Goal: Find specific page/section: Find specific page/section

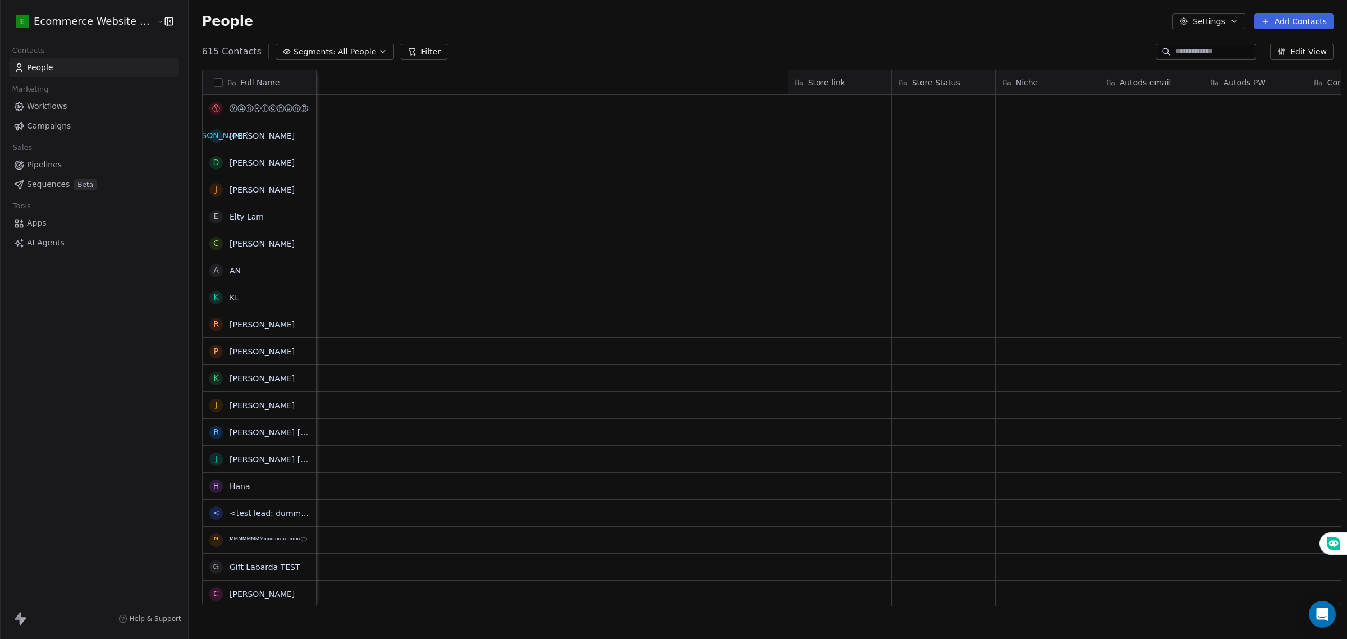
scroll to position [0, 2051]
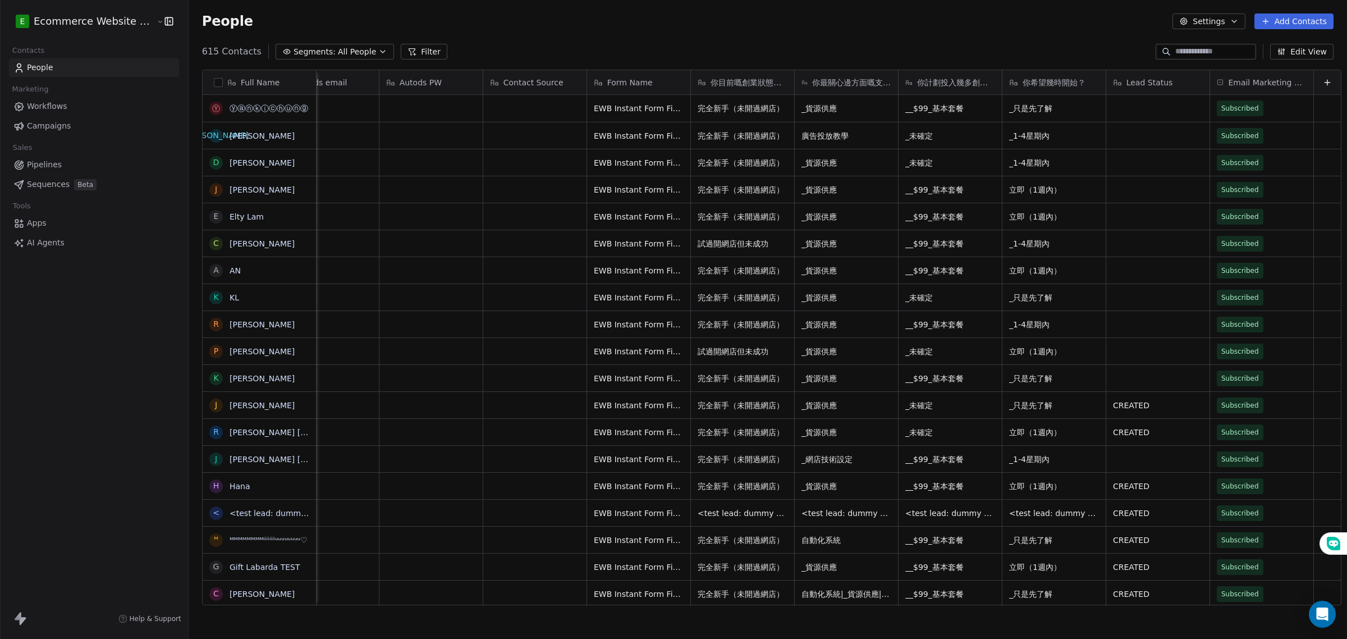
click at [214, 82] on button "button" at bounding box center [218, 82] width 9 height 9
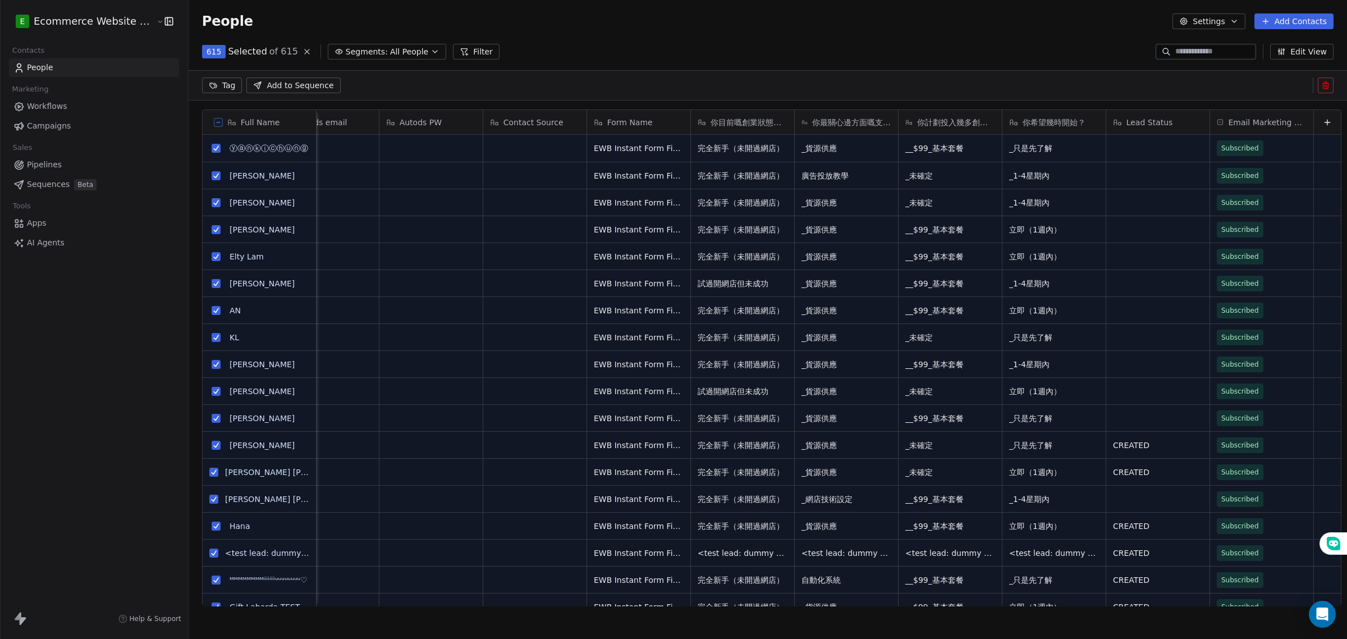
scroll to position [512, 1156]
click at [460, 52] on icon at bounding box center [464, 51] width 9 height 9
click at [73, 57] on div "Add Filter" at bounding box center [75, 48] width 137 height 25
click at [67, 50] on button "Add Filter" at bounding box center [75, 46] width 137 height 20
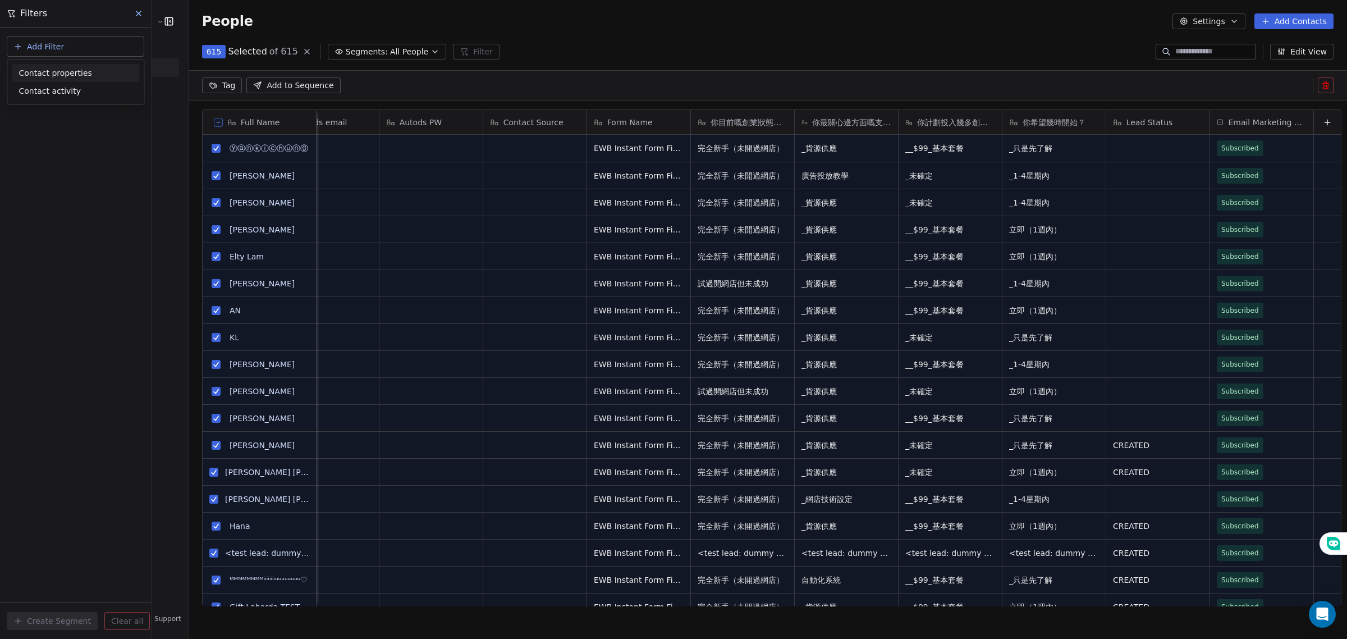
click at [67, 80] on div "Contact properties" at bounding box center [75, 73] width 127 height 18
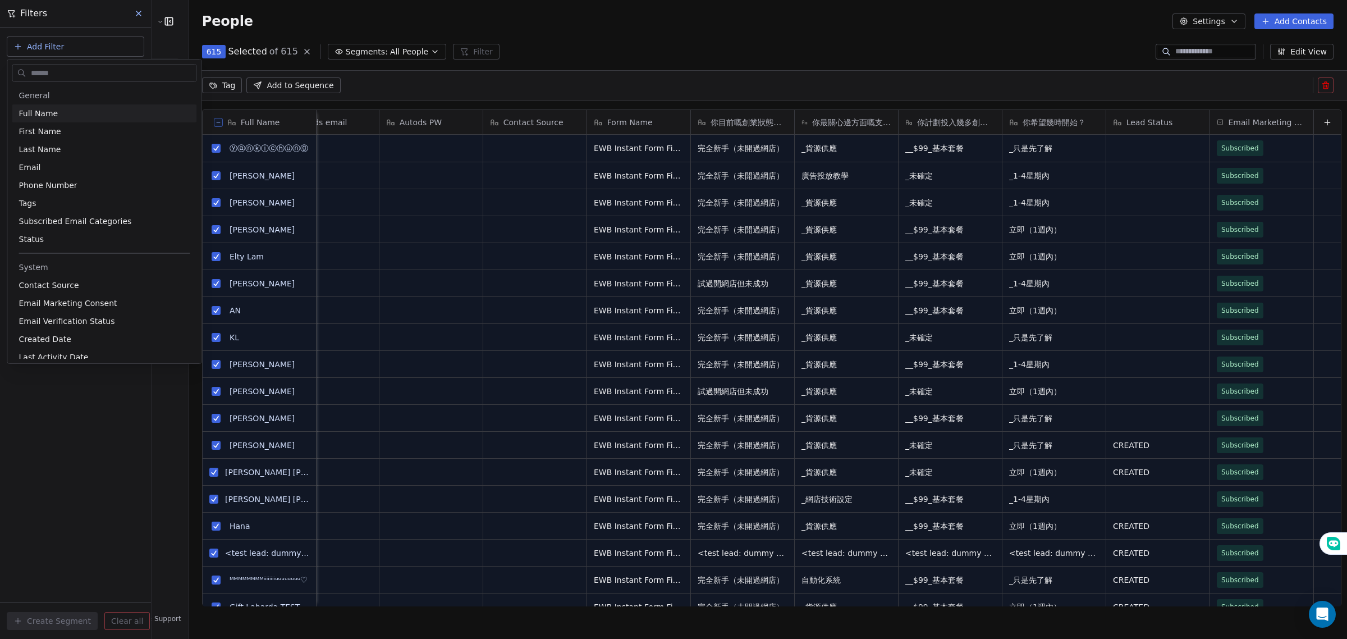
click at [65, 37] on html "E Ecommerce Website Builder Contacts People Marketing Workflows Campaigns Sales…" at bounding box center [673, 319] width 1347 height 639
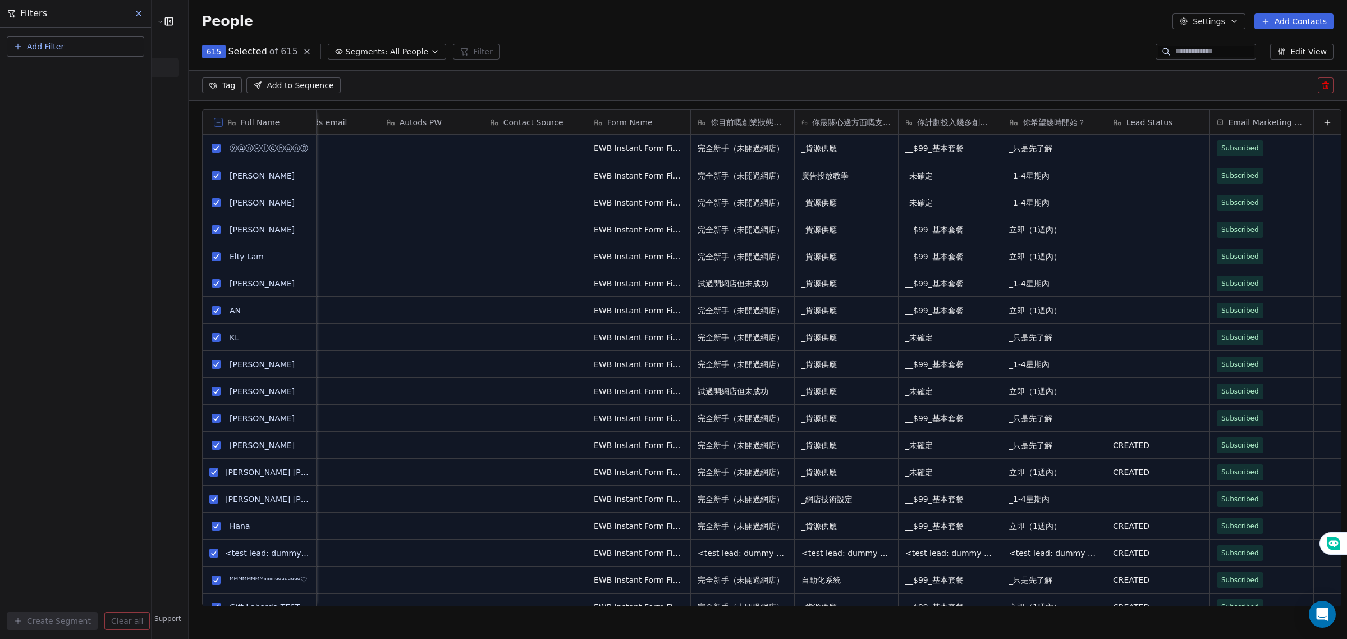
click at [67, 45] on button "Add Filter" at bounding box center [75, 46] width 137 height 20
click at [65, 77] on span "Contact properties" at bounding box center [55, 73] width 73 height 12
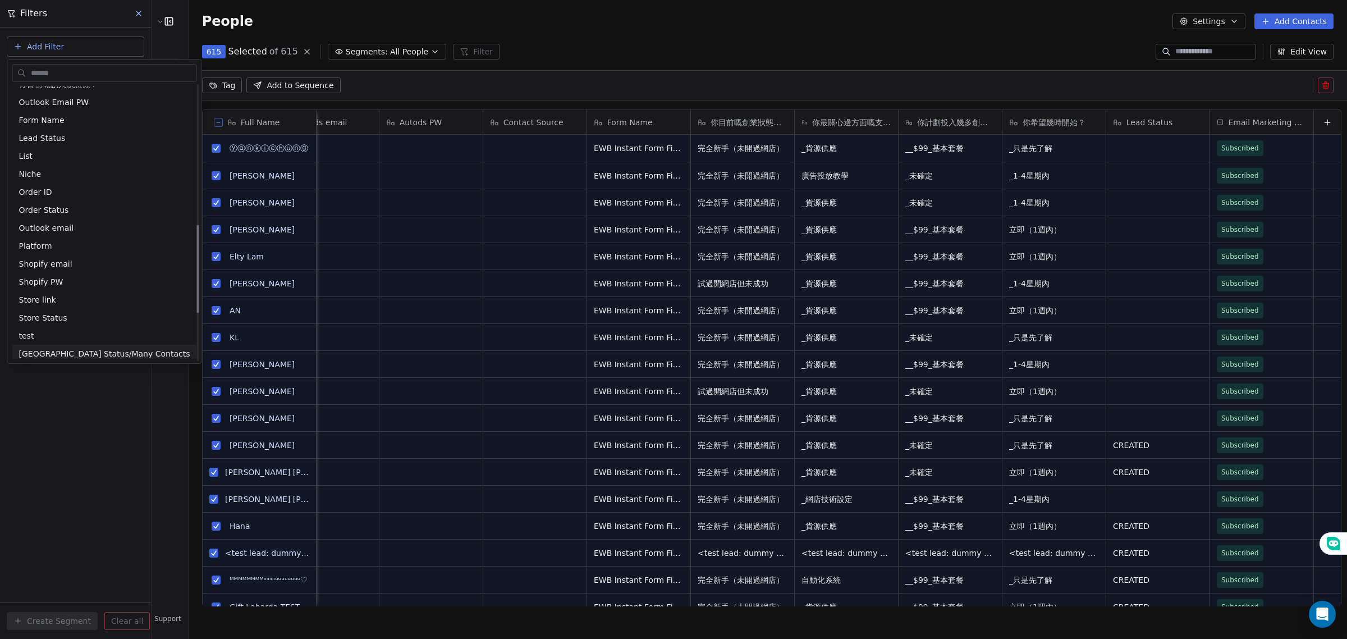
scroll to position [374, 0]
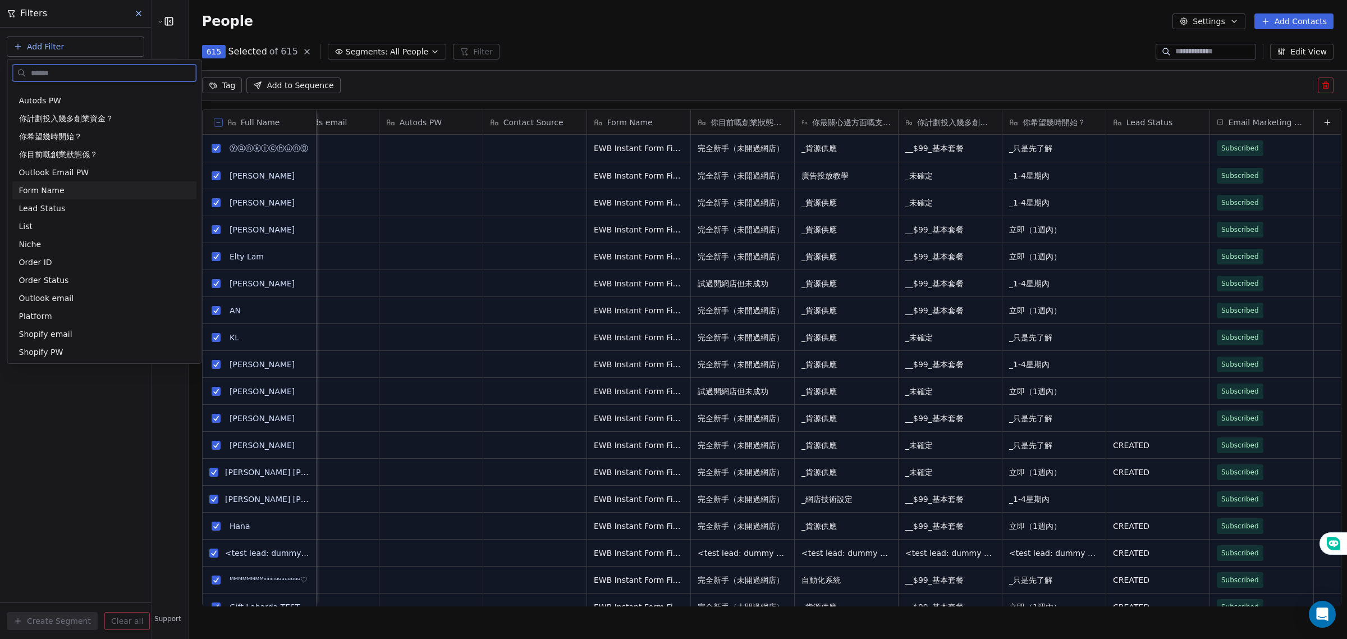
click at [54, 191] on span "Form Name" at bounding box center [41, 190] width 45 height 11
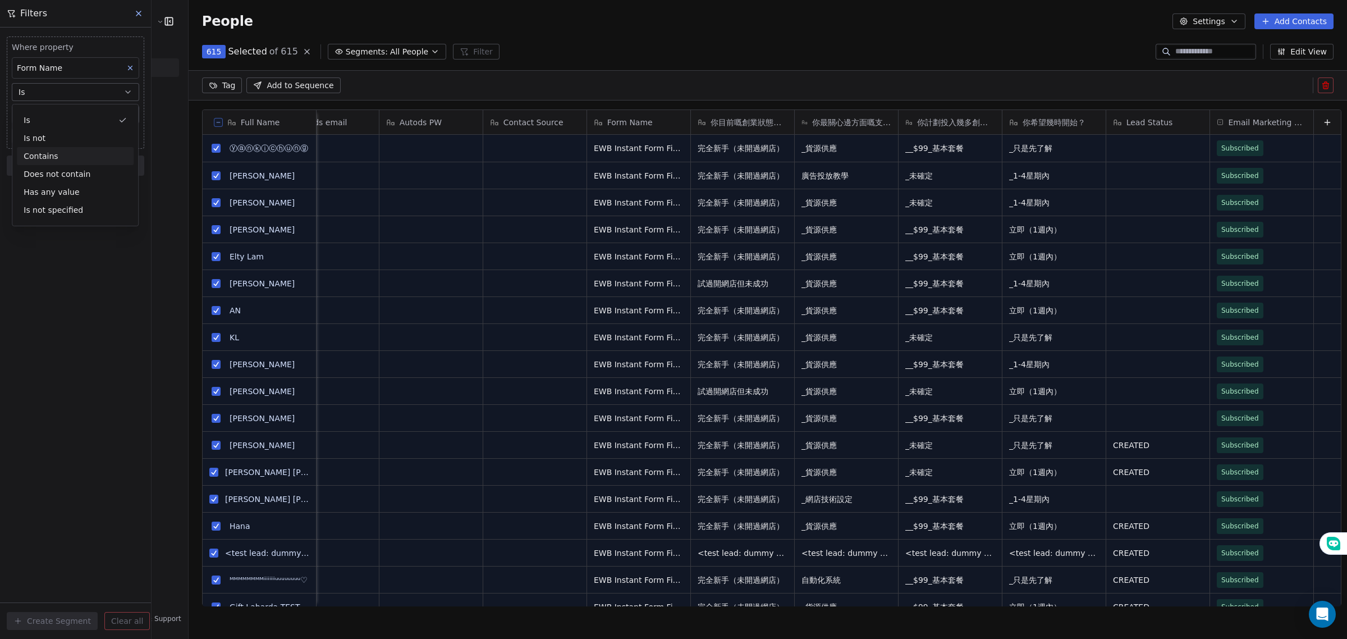
click at [55, 149] on div "Contains" at bounding box center [75, 156] width 117 height 18
click at [57, 113] on input at bounding box center [75, 114] width 126 height 17
type input "*"
type input "***"
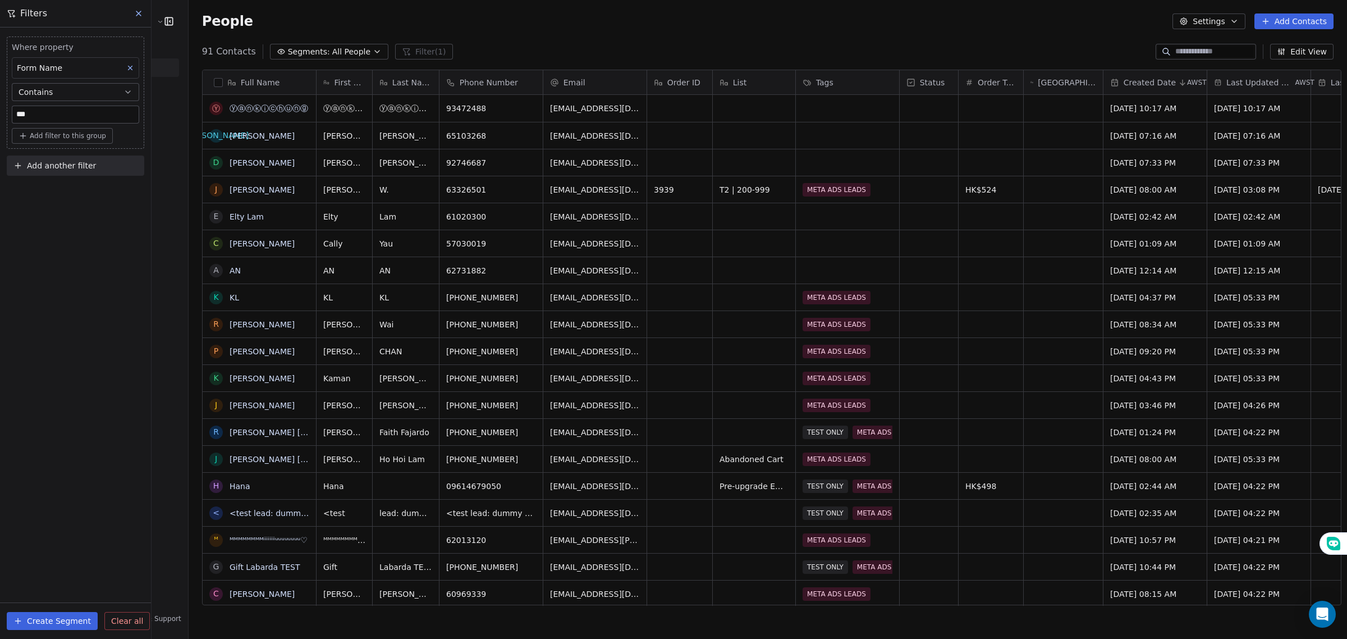
scroll to position [551, 1156]
click at [214, 80] on button "button" at bounding box center [218, 82] width 9 height 9
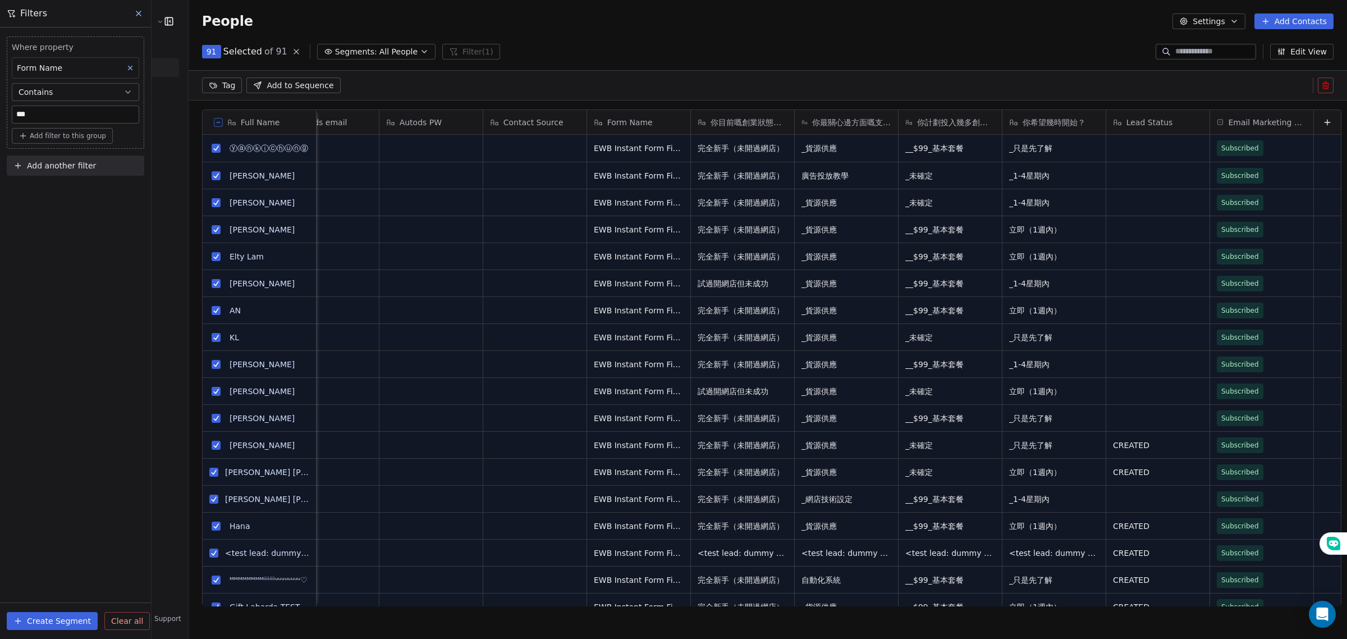
scroll to position [0, 2051]
click at [217, 85] on html "E Ecommerce Website Builder Contacts People Marketing Workflows Campaigns Sales…" at bounding box center [673, 319] width 1347 height 639
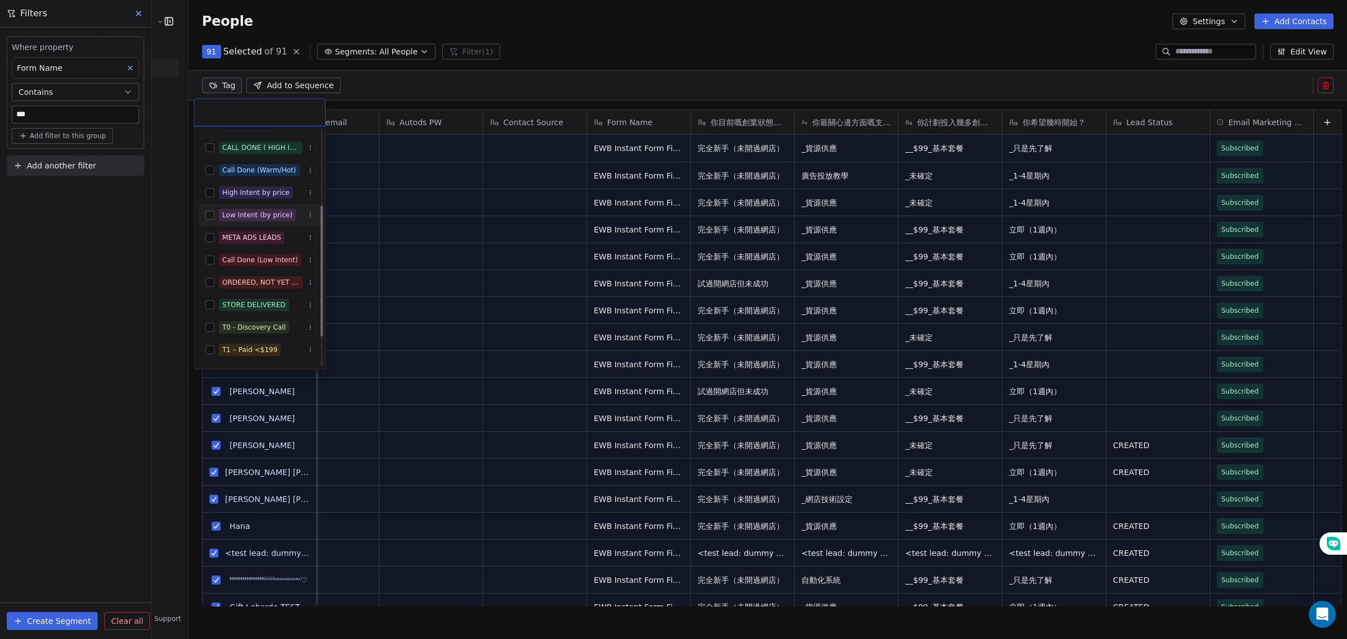
scroll to position [140, 0]
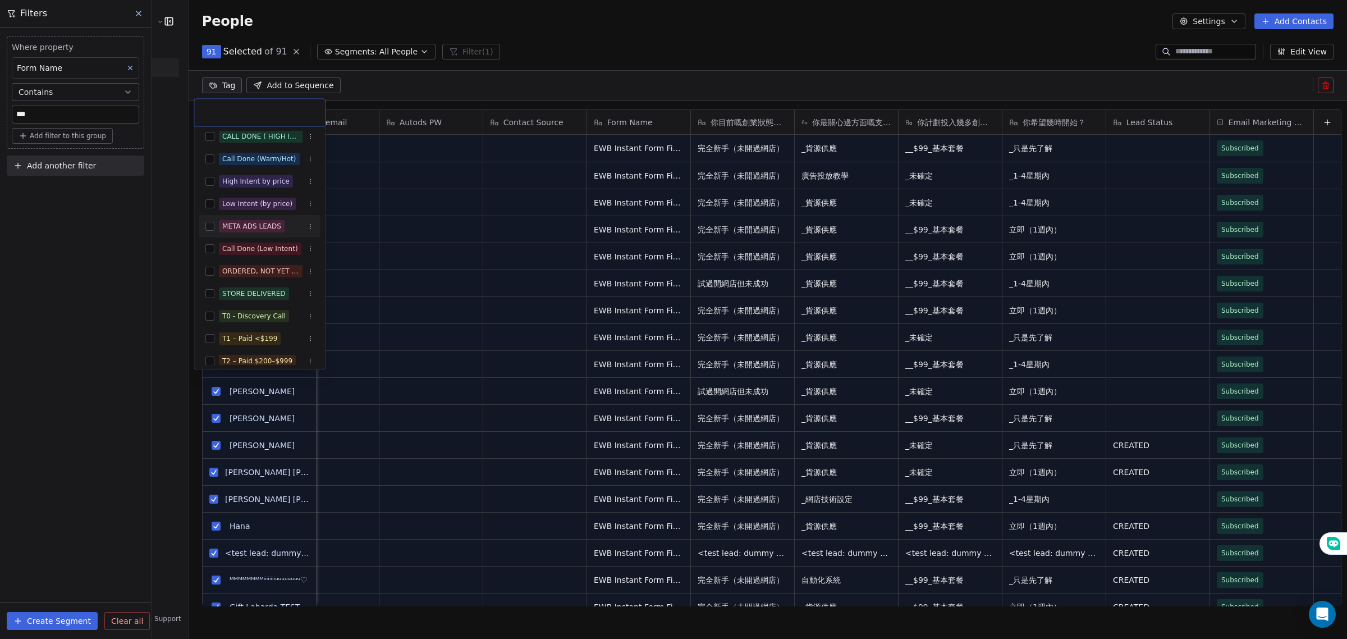
click at [210, 228] on button "Suggestions" at bounding box center [209, 226] width 9 height 9
click at [108, 288] on html "E Ecommerce Website Builder Contacts People Marketing Workflows Campaigns Sales…" at bounding box center [673, 319] width 1347 height 639
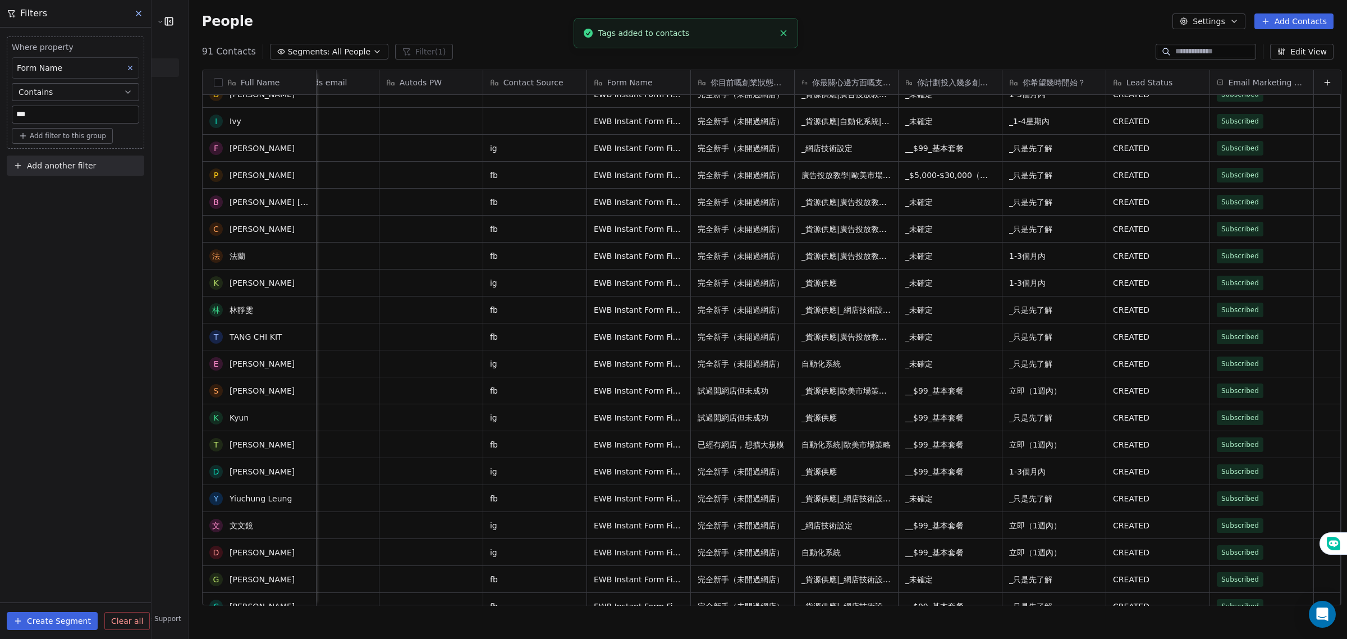
scroll to position [0, 0]
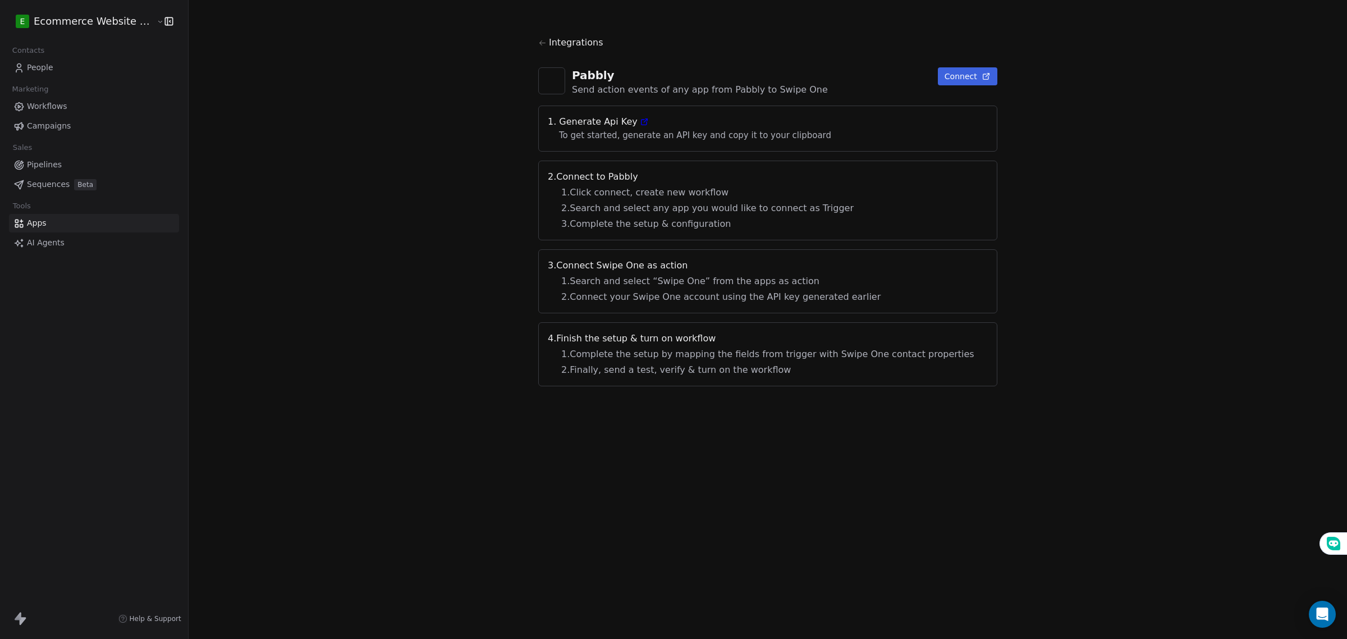
click at [547, 44] on icon at bounding box center [542, 43] width 8 height 8
